Goal: Information Seeking & Learning: Check status

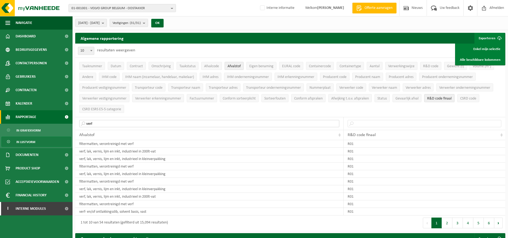
drag, startPoint x: 113, startPoint y: 121, endPoint x: 37, endPoint y: 123, distance: 76.1
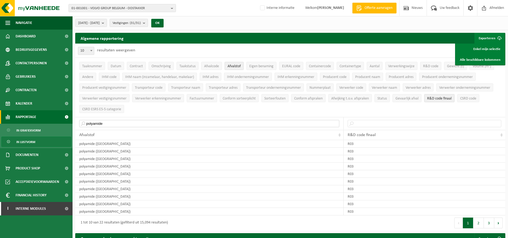
drag, startPoint x: 109, startPoint y: 120, endPoint x: 38, endPoint y: 123, distance: 70.7
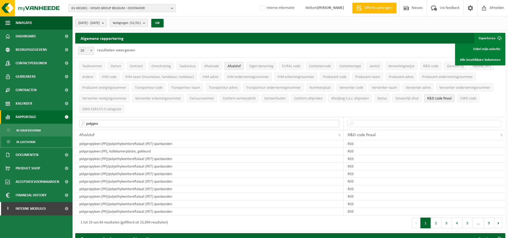
drag, startPoint x: 113, startPoint y: 121, endPoint x: 21, endPoint y: 119, distance: 91.9
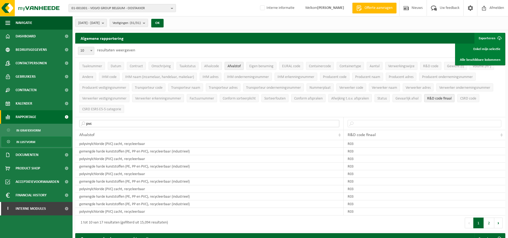
drag, startPoint x: 105, startPoint y: 120, endPoint x: 0, endPoint y: 117, distance: 105.4
click at [0, 118] on html "01-001001 - VOLVO GROUP [GEOGRAPHIC_DATA] - OOSTAKKER 01-001001 - VOLVO GROUP […" at bounding box center [254, 119] width 508 height 238
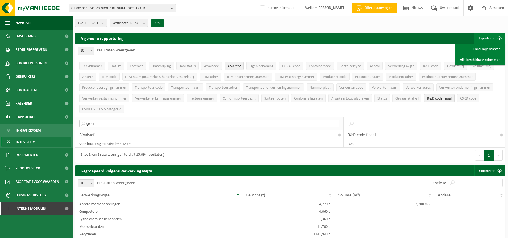
click at [134, 121] on input "groen" at bounding box center [209, 123] width 260 height 7
type input "g"
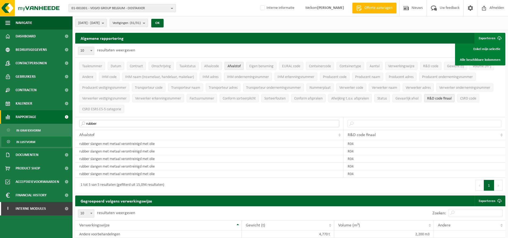
drag, startPoint x: 139, startPoint y: 122, endPoint x: 0, endPoint y: 113, distance: 139.5
click at [0, 114] on html "01-001001 - VOLVO GROUP [GEOGRAPHIC_DATA] - OOSTAKKER 01-001001 - VOLVO GROUP […" at bounding box center [254, 119] width 508 height 238
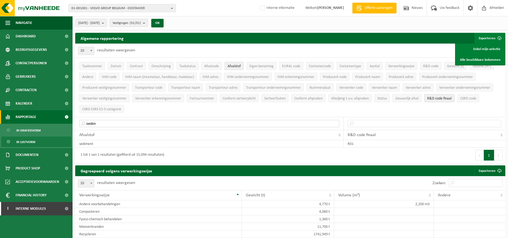
drag, startPoint x: 179, startPoint y: 123, endPoint x: 19, endPoint y: 117, distance: 160.0
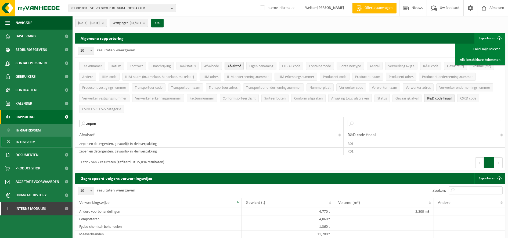
drag, startPoint x: 148, startPoint y: 121, endPoint x: 16, endPoint y: 120, distance: 132.5
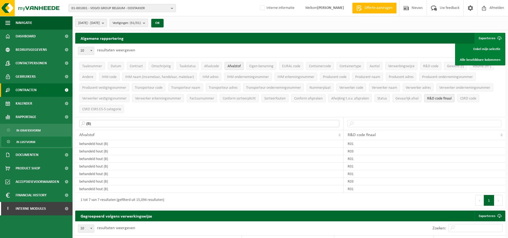
drag, startPoint x: 147, startPoint y: 124, endPoint x: 13, endPoint y: 93, distance: 137.5
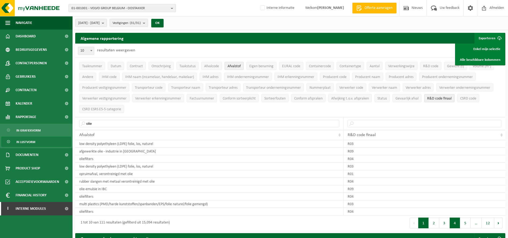
click at [454, 223] on button "4" at bounding box center [455, 222] width 10 height 11
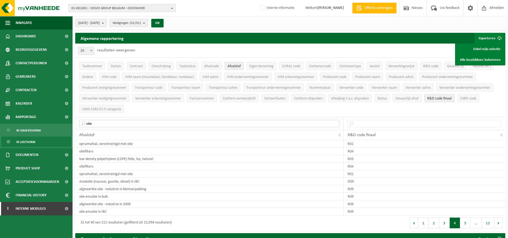
click at [130, 125] on input "olie" at bounding box center [209, 123] width 260 height 7
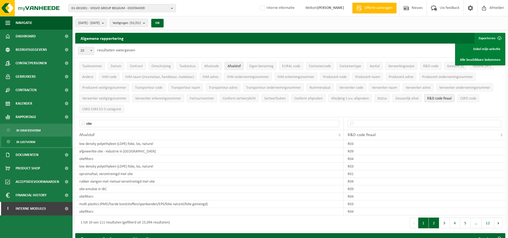
click at [436, 223] on button "2" at bounding box center [434, 222] width 10 height 11
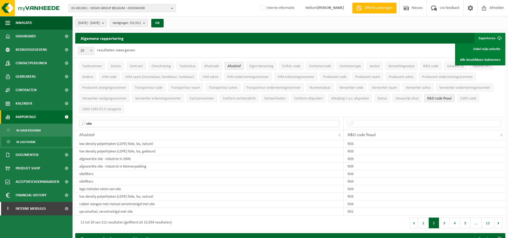
drag, startPoint x: 152, startPoint y: 120, endPoint x: 34, endPoint y: 118, distance: 118.3
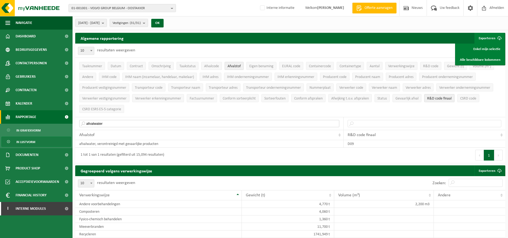
drag, startPoint x: 116, startPoint y: 123, endPoint x: 38, endPoint y: 120, distance: 77.7
type input "s"
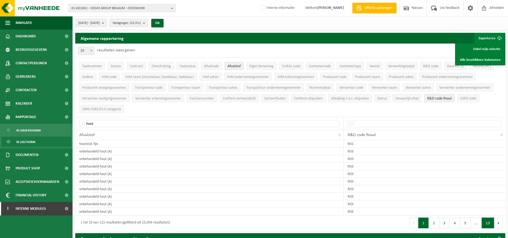
click at [491, 221] on button "13" at bounding box center [488, 222] width 13 height 11
click at [468, 223] on button "11" at bounding box center [463, 222] width 13 height 11
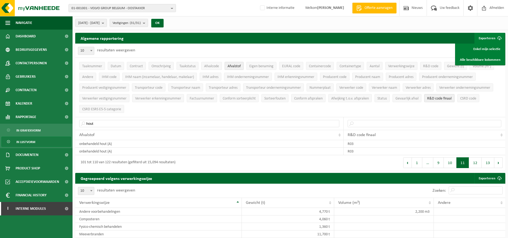
click at [474, 223] on td at bounding box center [469, 227] width 71 height 8
click at [478, 163] on button "12" at bounding box center [475, 162] width 13 height 11
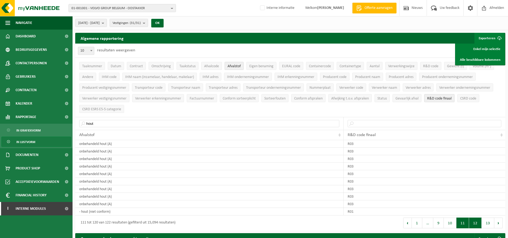
click at [460, 221] on button "11" at bounding box center [463, 222] width 13 height 11
click at [452, 221] on button "10" at bounding box center [450, 222] width 13 height 11
click at [461, 223] on button "11" at bounding box center [463, 222] width 13 height 11
click at [476, 222] on button "12" at bounding box center [475, 222] width 13 height 11
drag, startPoint x: 149, startPoint y: 124, endPoint x: 23, endPoint y: 120, distance: 126.9
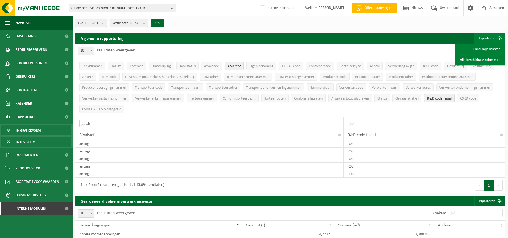
drag, startPoint x: 97, startPoint y: 123, endPoint x: 32, endPoint y: 126, distance: 64.5
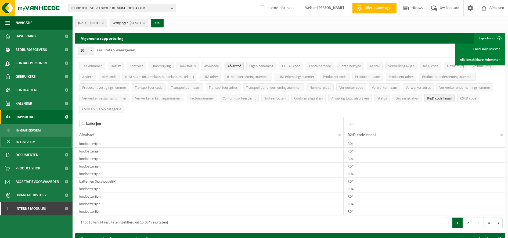
drag, startPoint x: 144, startPoint y: 119, endPoint x: 17, endPoint y: 117, distance: 127.4
drag, startPoint x: 103, startPoint y: 121, endPoint x: 46, endPoint y: 123, distance: 57.0
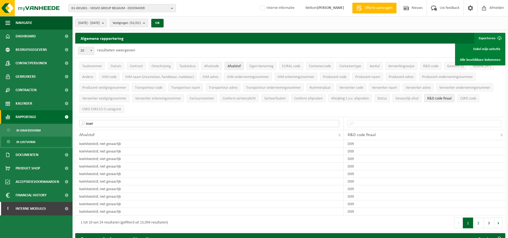
drag, startPoint x: 99, startPoint y: 121, endPoint x: 58, endPoint y: 121, distance: 41.4
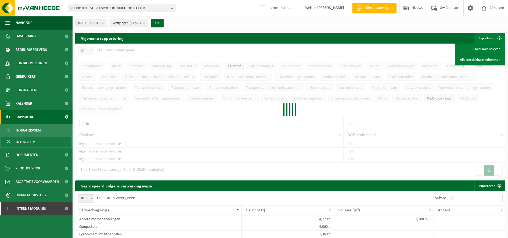
type input "l"
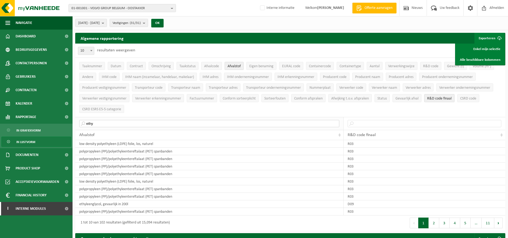
click at [216, 123] on input "ethy" at bounding box center [209, 123] width 260 height 7
type input "e"
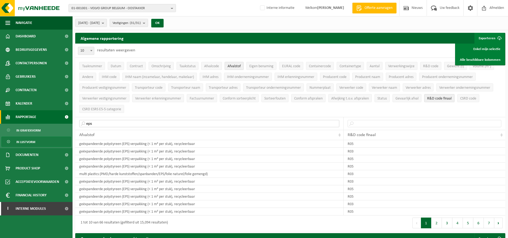
drag, startPoint x: 82, startPoint y: 123, endPoint x: 58, endPoint y: 122, distance: 23.7
click at [74, 123] on div "Algemene rapportering Exporteren Enkel mijn selectie Alle beschikbare kolommen …" at bounding box center [291, 133] width 436 height 200
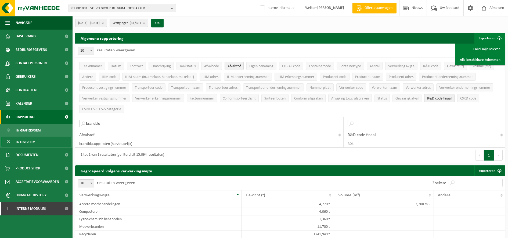
drag, startPoint x: 110, startPoint y: 120, endPoint x: 24, endPoint y: 120, distance: 85.7
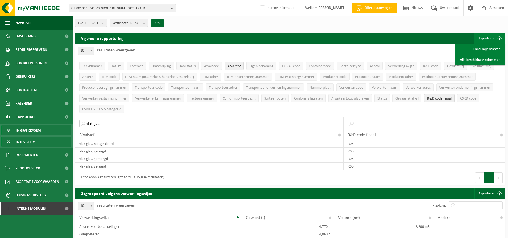
drag, startPoint x: 108, startPoint y: 124, endPoint x: 30, endPoint y: 127, distance: 77.7
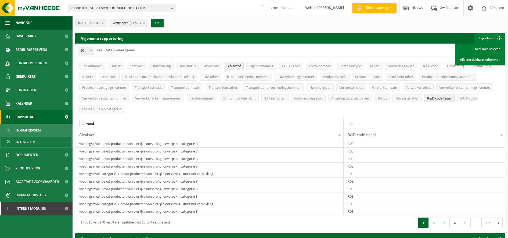
drag, startPoint x: 105, startPoint y: 121, endPoint x: 64, endPoint y: 112, distance: 41.3
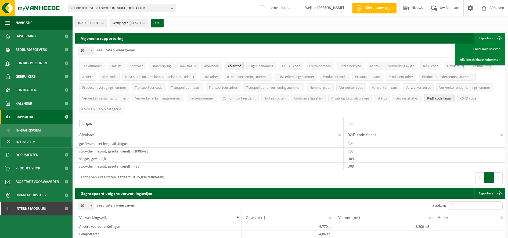
drag, startPoint x: 113, startPoint y: 123, endPoint x: 54, endPoint y: 121, distance: 59.4
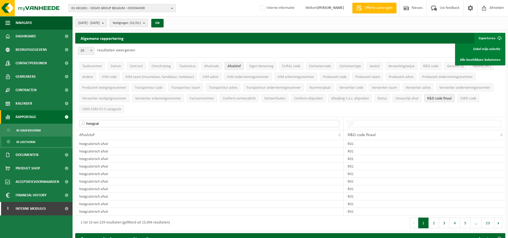
drag, startPoint x: 103, startPoint y: 122, endPoint x: 0, endPoint y: 121, distance: 102.7
click at [0, 121] on html "01-001001 - VOLVO GROUP [GEOGRAPHIC_DATA] - OOSTAKKER 01-001001 - VOLVO GROUP […" at bounding box center [254, 119] width 508 height 238
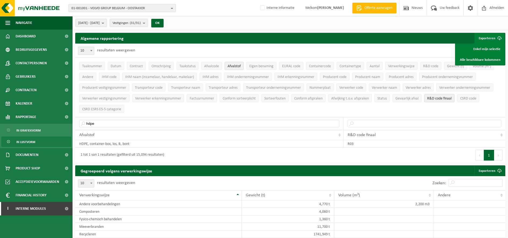
click at [100, 117] on th "hdpe" at bounding box center [209, 123] width 268 height 13
drag, startPoint x: 107, startPoint y: 124, endPoint x: 10, endPoint y: 124, distance: 96.7
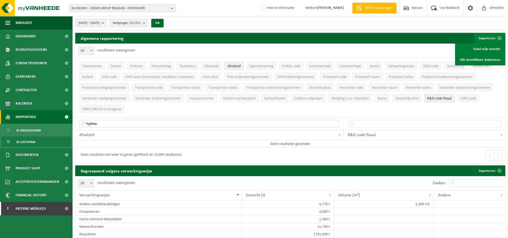
drag, startPoint x: 100, startPoint y: 123, endPoint x: 2, endPoint y: 123, distance: 98.4
click at [126, 120] on input "olie9" at bounding box center [209, 123] width 260 height 7
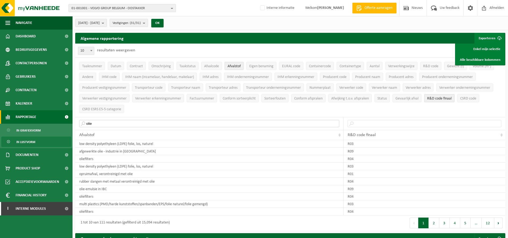
drag, startPoint x: 105, startPoint y: 124, endPoint x: 69, endPoint y: 122, distance: 35.8
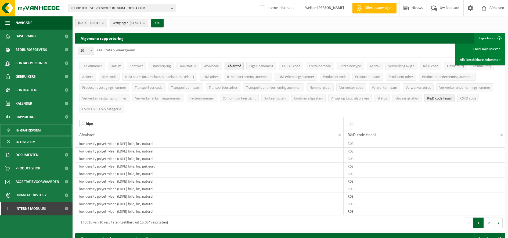
drag, startPoint x: 119, startPoint y: 120, endPoint x: 48, endPoint y: 126, distance: 71.0
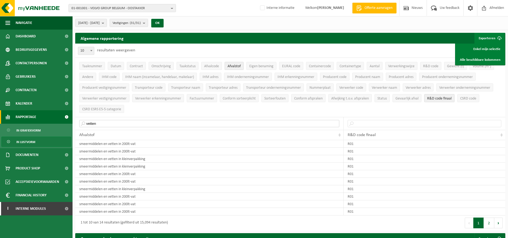
drag, startPoint x: 104, startPoint y: 122, endPoint x: 38, endPoint y: 119, distance: 65.9
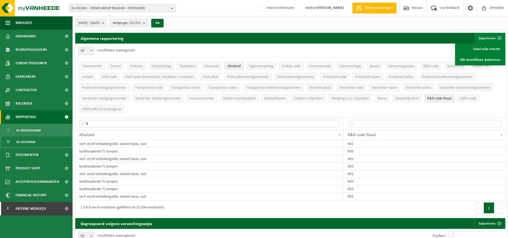
drag, startPoint x: 112, startPoint y: 121, endPoint x: 58, endPoint y: 122, distance: 54.3
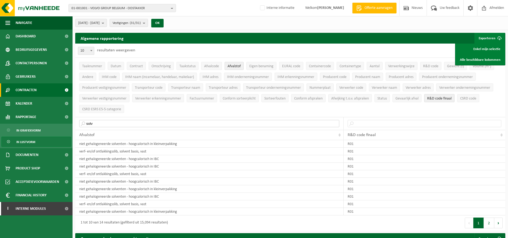
drag, startPoint x: 148, startPoint y: 123, endPoint x: 0, endPoint y: 90, distance: 151.3
click at [0, 92] on html "01-001001 - VOLVO GROUP [GEOGRAPHIC_DATA] - OOSTAKKER 01-001001 - VOLVO GROUP […" at bounding box center [254, 119] width 508 height 238
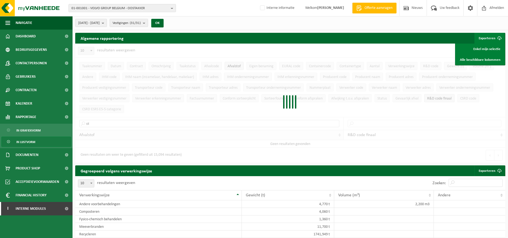
type input "o"
type input "e"
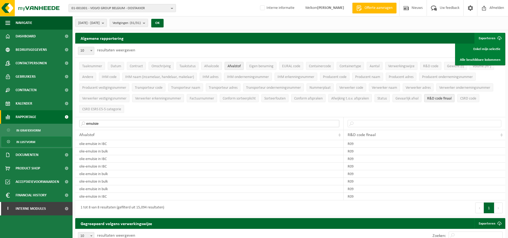
drag, startPoint x: 84, startPoint y: 121, endPoint x: 23, endPoint y: 121, distance: 61.3
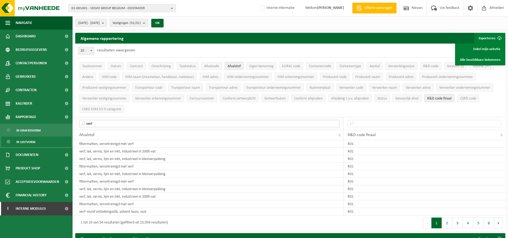
drag, startPoint x: 99, startPoint y: 125, endPoint x: 73, endPoint y: 116, distance: 28.0
click at [82, 120] on input "verf" at bounding box center [209, 123] width 260 height 7
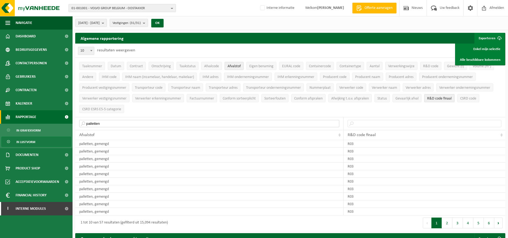
drag, startPoint x: 102, startPoint y: 123, endPoint x: 54, endPoint y: 120, distance: 48.7
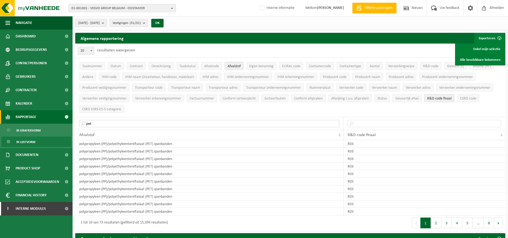
drag, startPoint x: 76, startPoint y: 122, endPoint x: 46, endPoint y: 121, distance: 29.6
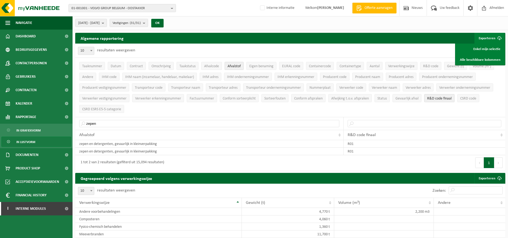
drag, startPoint x: 111, startPoint y: 127, endPoint x: 67, endPoint y: 124, distance: 43.9
drag, startPoint x: 118, startPoint y: 120, endPoint x: 13, endPoint y: 115, distance: 105.5
drag, startPoint x: 102, startPoint y: 123, endPoint x: 58, endPoint y: 123, distance: 43.3
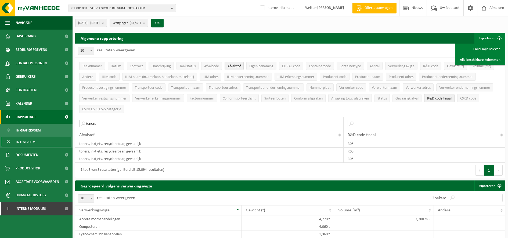
drag, startPoint x: 109, startPoint y: 121, endPoint x: 55, endPoint y: 122, distance: 54.6
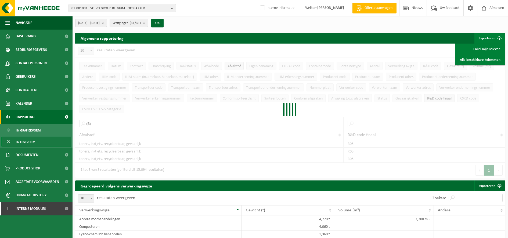
type input "(B)"
